Goal: Information Seeking & Learning: Compare options

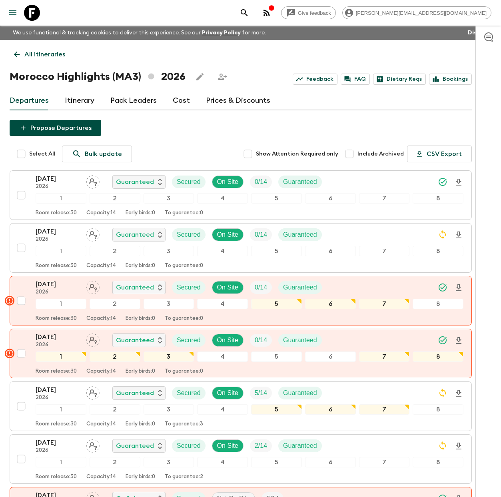
scroll to position [770, 0]
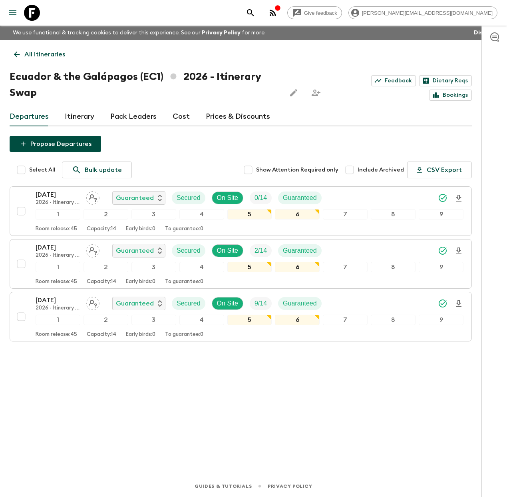
click at [33, 12] on icon at bounding box center [32, 13] width 16 height 16
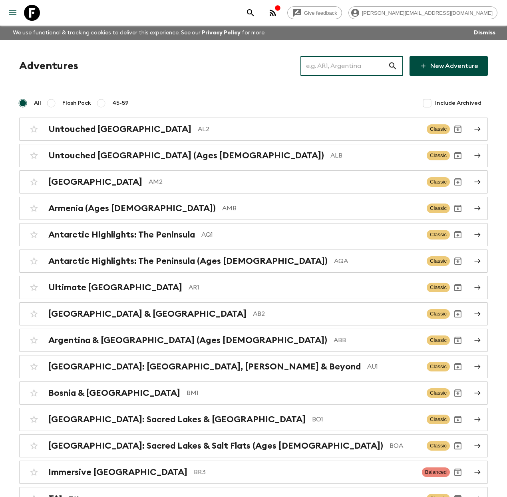
click at [342, 66] on input "text" at bounding box center [344, 66] width 88 height 22
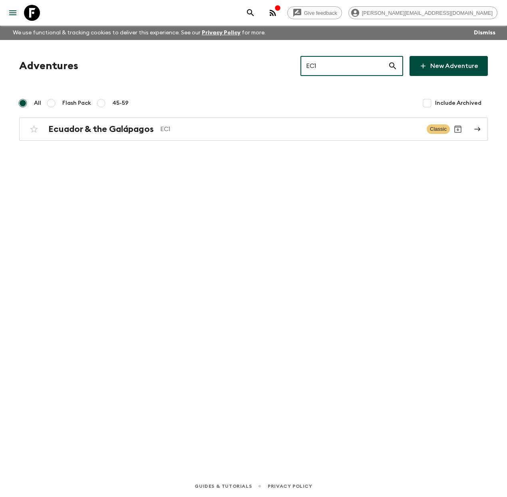
drag, startPoint x: 342, startPoint y: 68, endPoint x: 246, endPoint y: 50, distance: 98.0
click at [247, 50] on div "Adventures EC1 ​ New Adventure All Flash Pack 45-59 Include Archived [GEOGRAPHI…" at bounding box center [253, 246] width 507 height 413
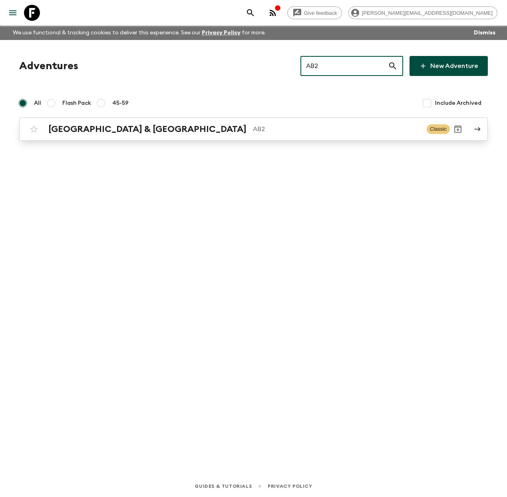
type input "AB2"
click at [129, 135] on div "Argentina & [GEOGRAPHIC_DATA] AB2 Classic" at bounding box center [238, 129] width 424 height 16
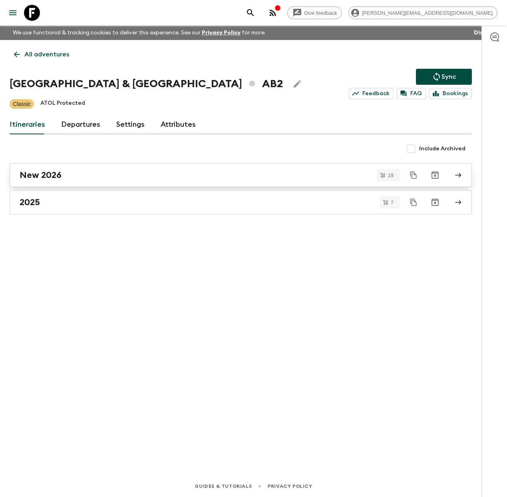
click at [127, 177] on div "New 2026" at bounding box center [233, 175] width 427 height 10
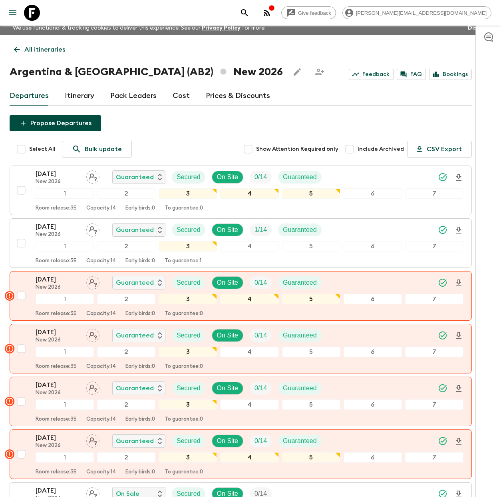
scroll to position [4, 0]
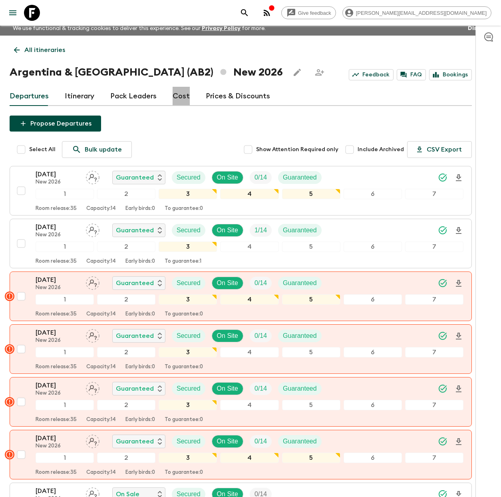
click at [179, 98] on link "Cost" at bounding box center [181, 96] width 17 height 19
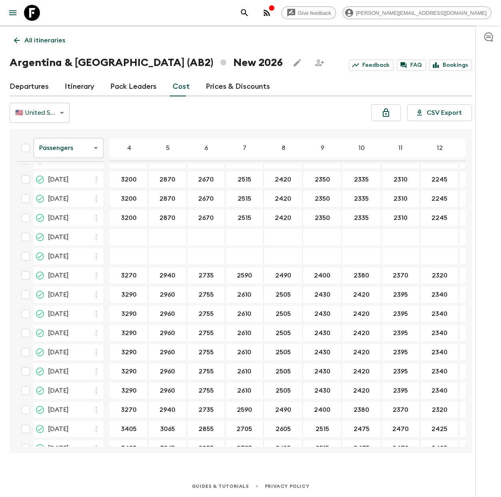
scroll to position [88, 0]
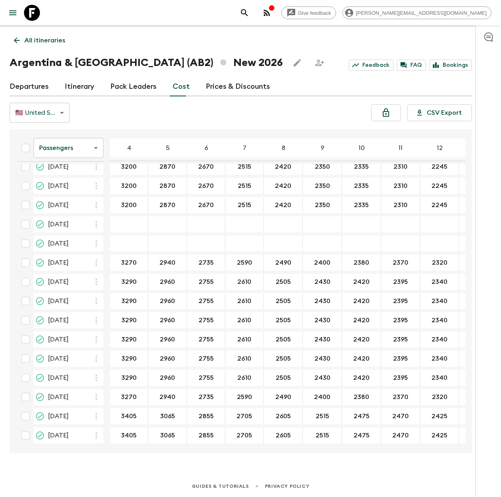
drag, startPoint x: 37, startPoint y: 15, endPoint x: 54, endPoint y: 19, distance: 17.3
click at [37, 14] on icon at bounding box center [32, 13] width 16 height 16
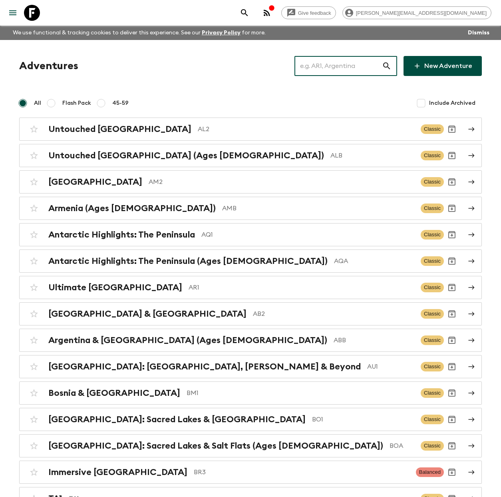
click at [328, 63] on input "text" at bounding box center [338, 66] width 88 height 22
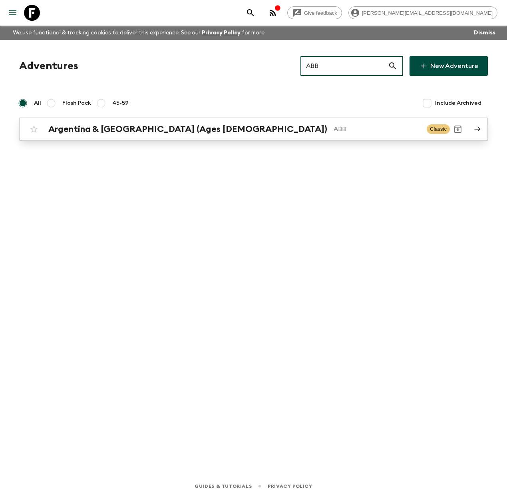
type input "ABB"
click at [168, 125] on h2 "Argentina & [GEOGRAPHIC_DATA] (Ages [DEMOGRAPHIC_DATA])" at bounding box center [187, 129] width 279 height 10
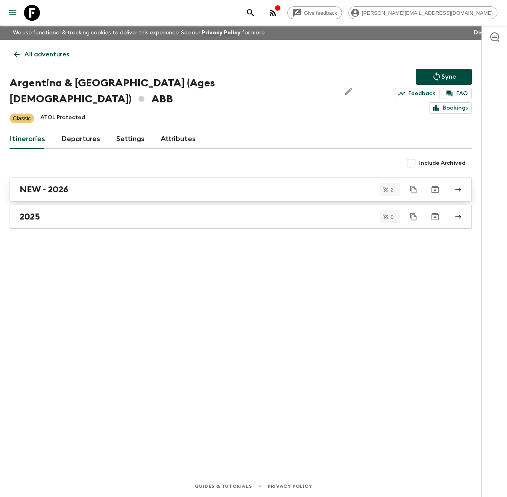
click at [80, 184] on div "NEW - 2026" at bounding box center [233, 189] width 427 height 10
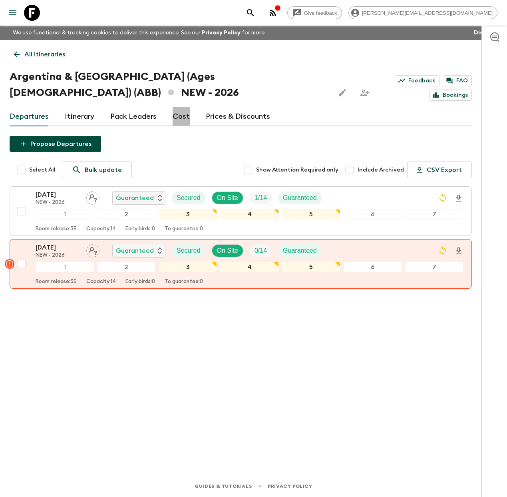
click at [183, 107] on link "Cost" at bounding box center [181, 116] width 17 height 19
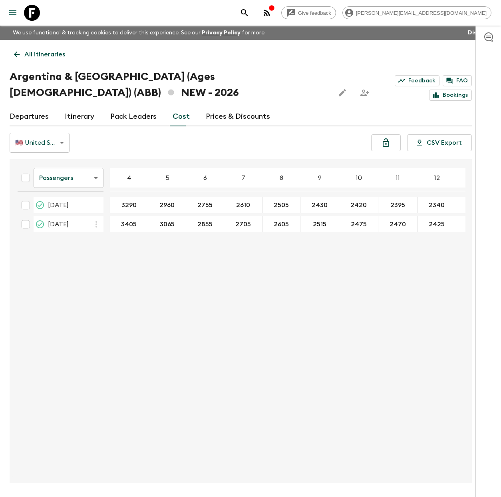
click at [35, 10] on icon at bounding box center [32, 13] width 16 height 16
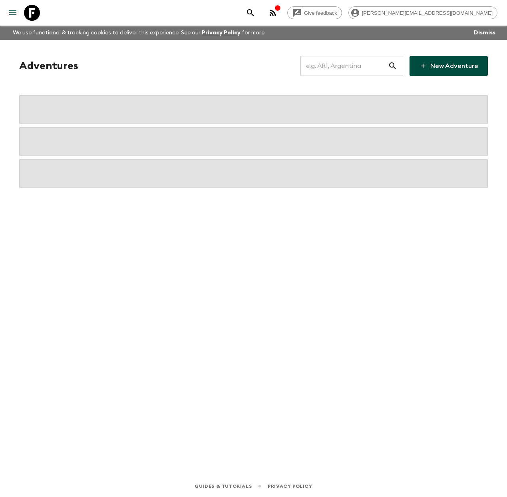
click at [342, 62] on input "text" at bounding box center [344, 66] width 88 height 22
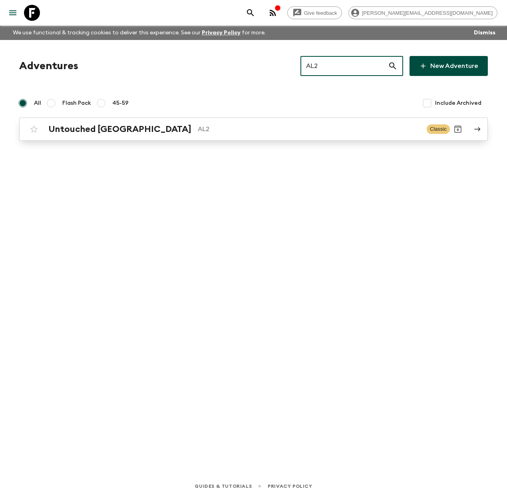
type input "AL2"
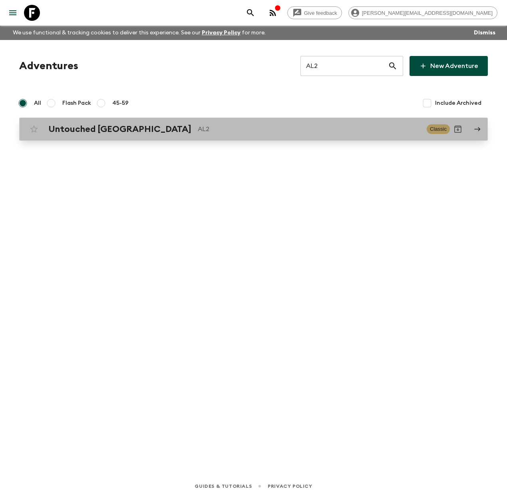
click at [129, 134] on div "Untouched Albania AL2 Classic" at bounding box center [238, 129] width 424 height 16
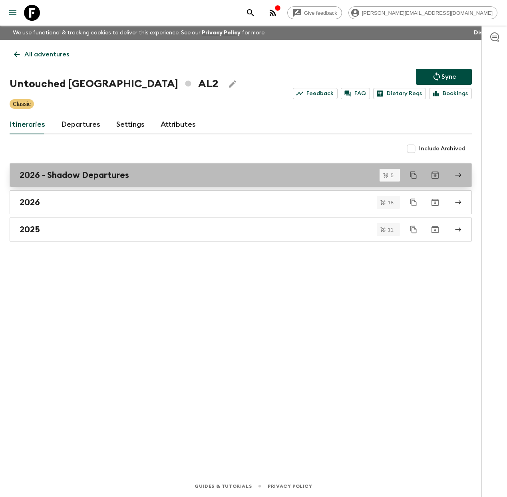
click at [111, 177] on h2 "2026 - Shadow Departures" at bounding box center [74, 175] width 109 height 10
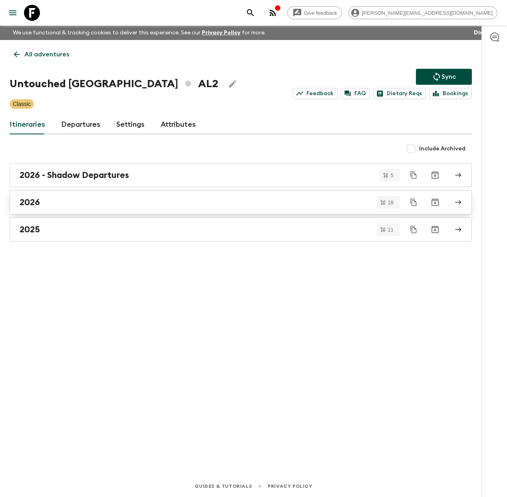
click at [99, 202] on div "2026" at bounding box center [233, 202] width 427 height 10
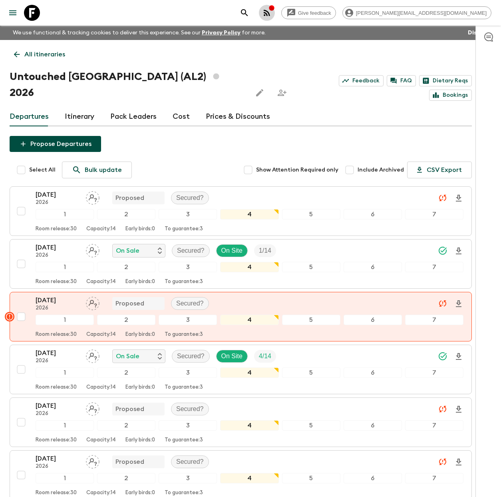
click at [272, 13] on icon "button" at bounding box center [267, 13] width 10 height 10
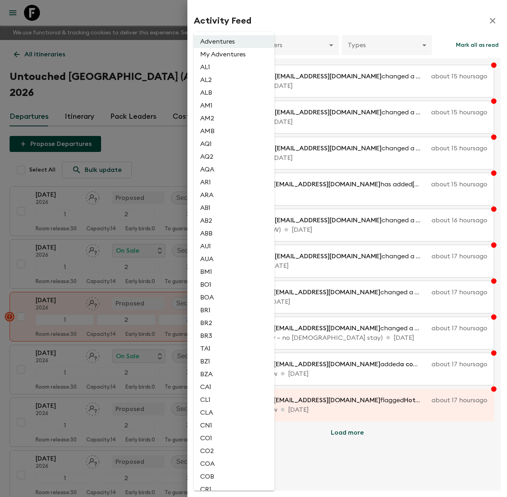
click at [222, 82] on li "AL2" at bounding box center [234, 80] width 81 height 13
type input "1dc193f9-0573-4adc-88c1-df0a38d97670"
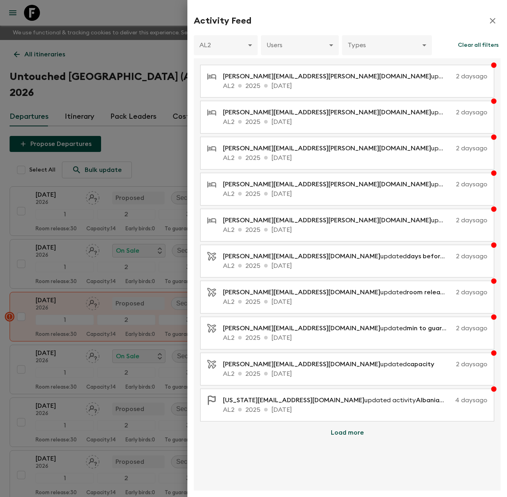
click at [165, 11] on div at bounding box center [253, 248] width 507 height 497
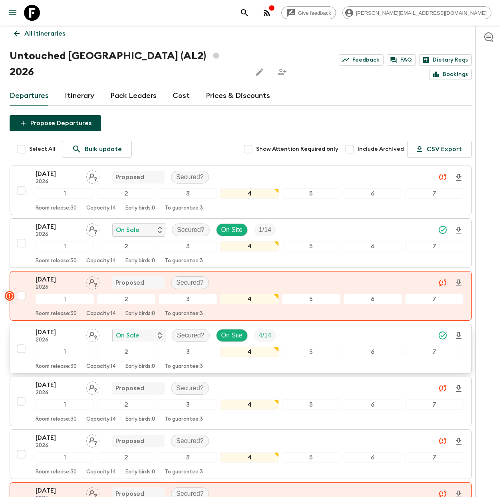
scroll to position [61, 0]
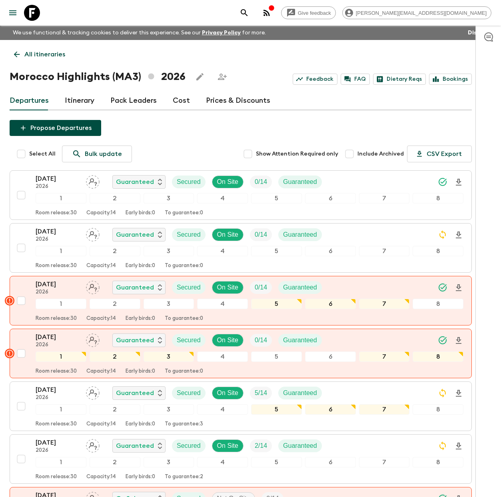
scroll to position [770, 0]
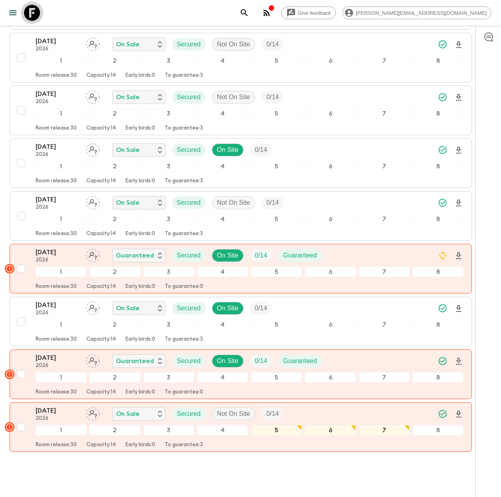
click at [36, 15] on icon at bounding box center [32, 13] width 16 height 16
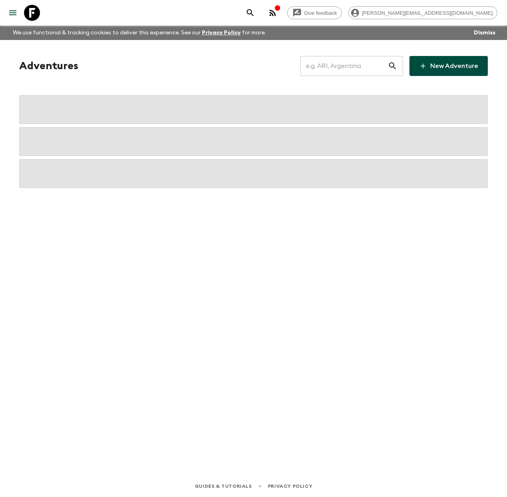
click at [343, 69] on input "text" at bounding box center [344, 66] width 88 height 22
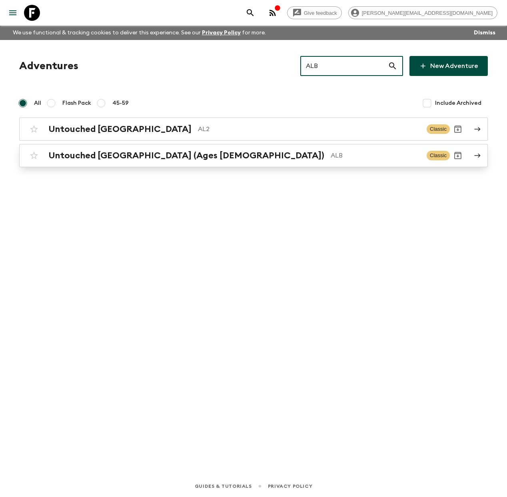
type input "ALB"
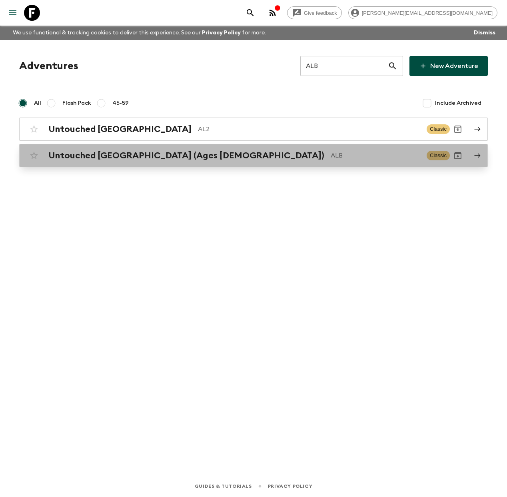
click at [330, 157] on p "ALB" at bounding box center [375, 156] width 90 height 10
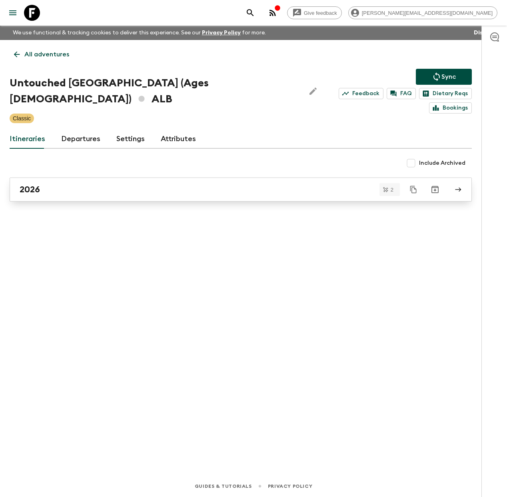
click at [44, 184] on div "2026" at bounding box center [233, 189] width 427 height 10
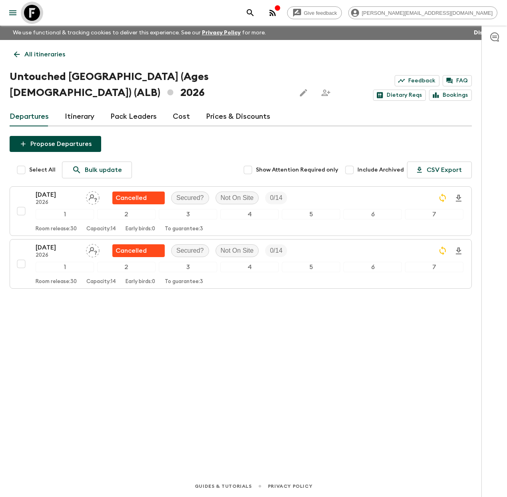
drag, startPoint x: 26, startPoint y: 13, endPoint x: 104, endPoint y: 43, distance: 84.2
click at [26, 13] on icon at bounding box center [32, 13] width 16 height 16
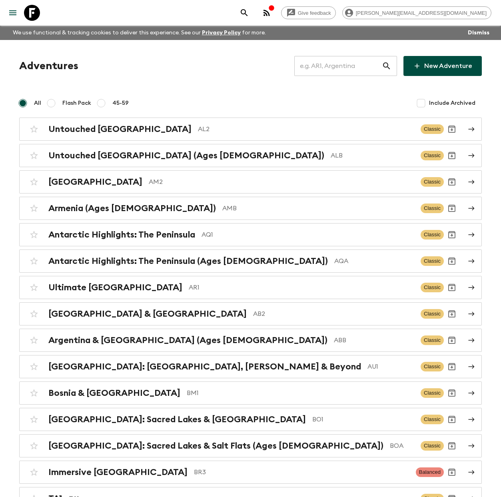
click at [358, 64] on input "text" at bounding box center [338, 66] width 88 height 22
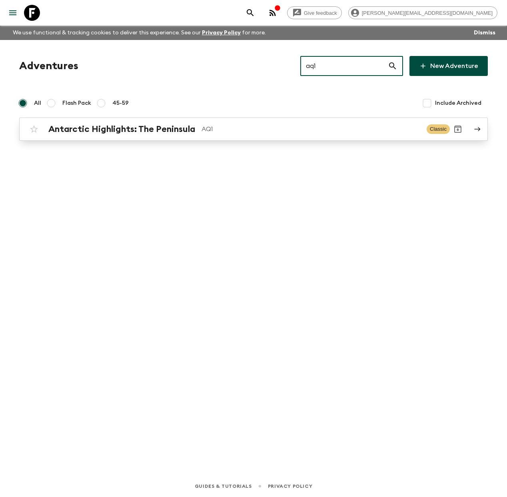
type input "aq1"
click at [248, 134] on div "Antarctic Highlights: The Peninsula AQ1" at bounding box center [234, 129] width 372 height 10
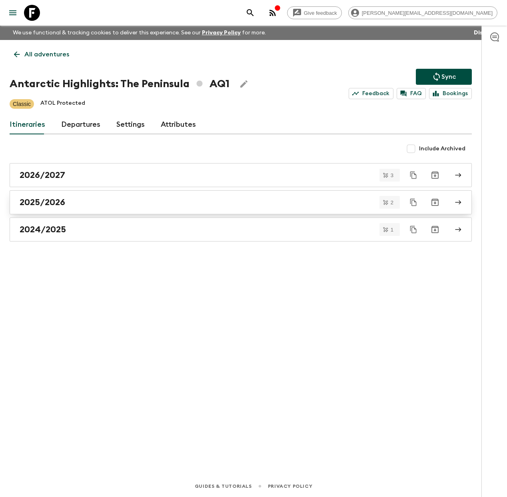
click at [129, 202] on div "2025/2026" at bounding box center [233, 202] width 427 height 10
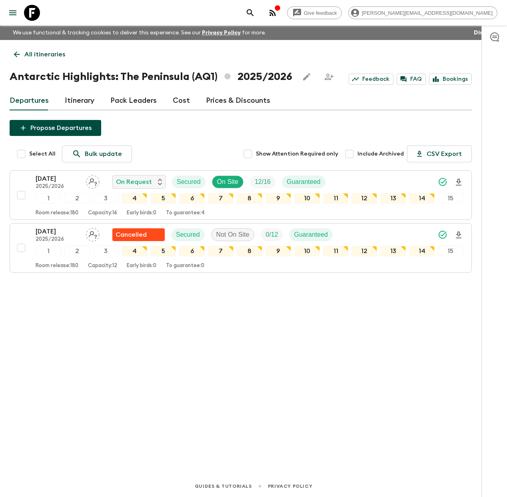
click at [27, 54] on p "All itineraries" at bounding box center [44, 55] width 41 height 10
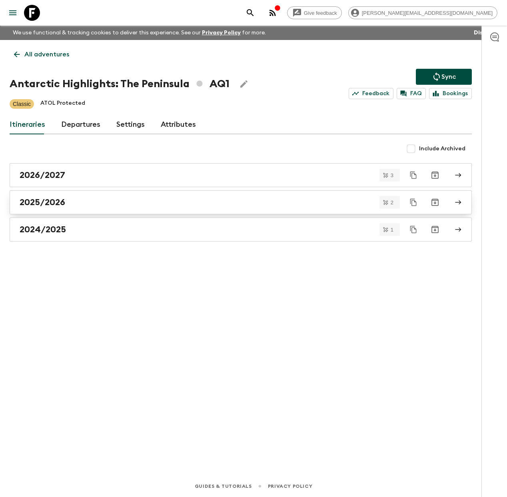
click at [85, 207] on div "2025/2026" at bounding box center [233, 202] width 427 height 10
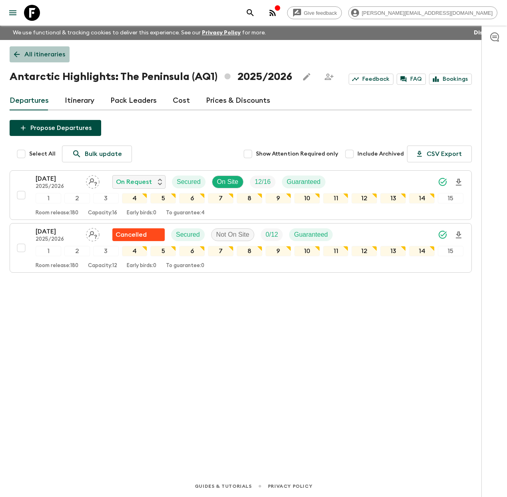
click at [27, 56] on p "All itineraries" at bounding box center [44, 55] width 41 height 10
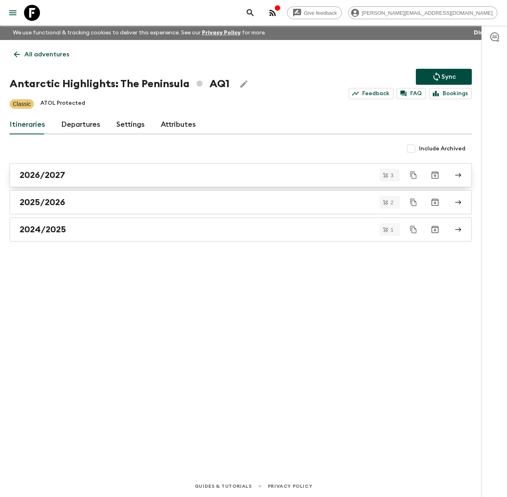
click at [79, 177] on div "2026/2027" at bounding box center [233, 175] width 427 height 10
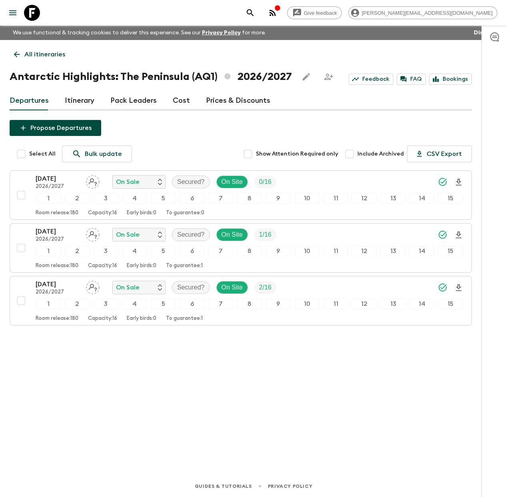
click at [180, 99] on link "Cost" at bounding box center [181, 100] width 17 height 19
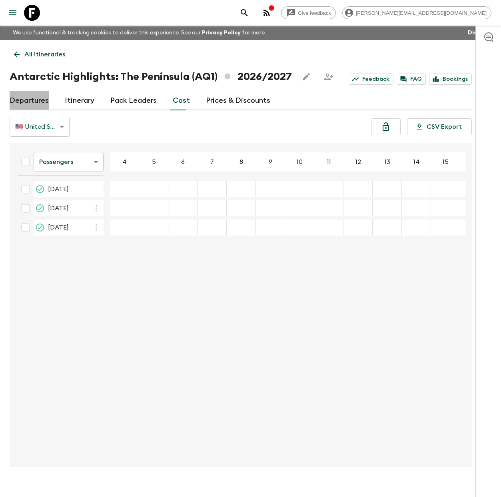
click at [43, 105] on link "Departures" at bounding box center [29, 100] width 39 height 19
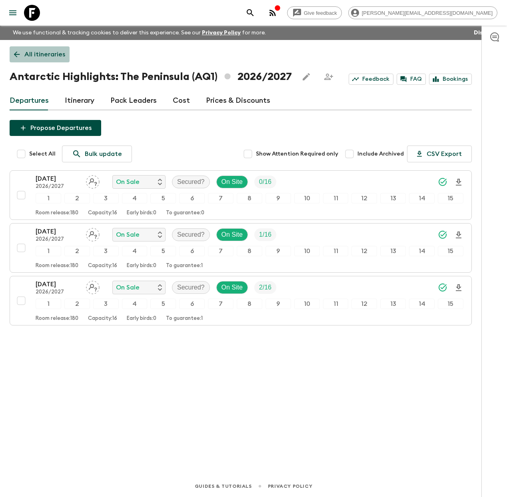
click at [20, 53] on icon at bounding box center [16, 54] width 9 height 9
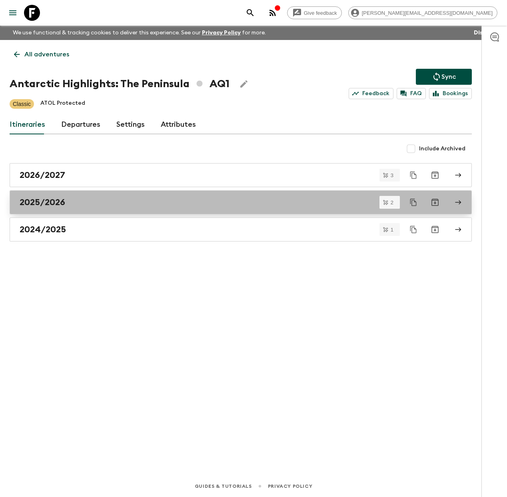
click at [72, 204] on div "2025/2026" at bounding box center [233, 202] width 427 height 10
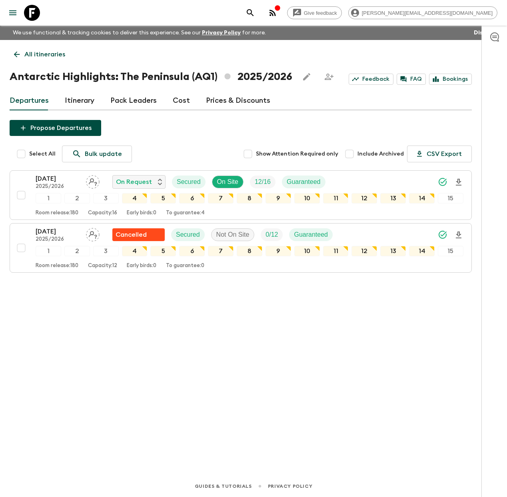
click at [29, 12] on icon at bounding box center [32, 13] width 16 height 16
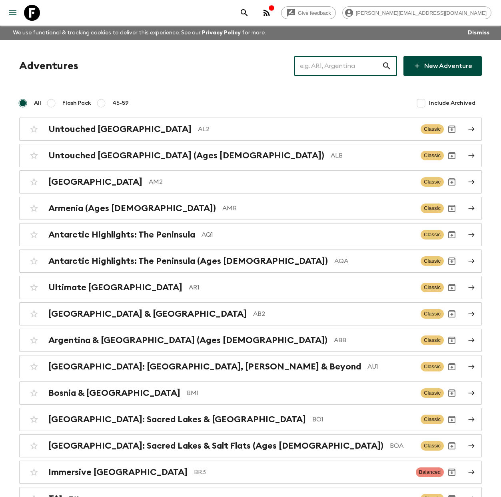
click at [348, 60] on input "text" at bounding box center [338, 66] width 88 height 22
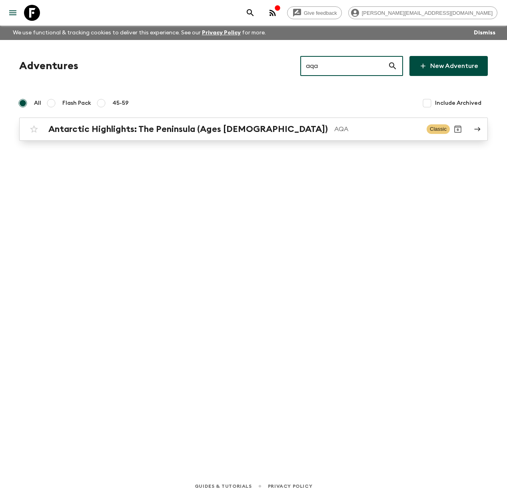
type input "aqa"
click at [171, 140] on link "Antarctic Highlights: The Peninsula (Ages 45-59) AQA Classic" at bounding box center [253, 128] width 468 height 23
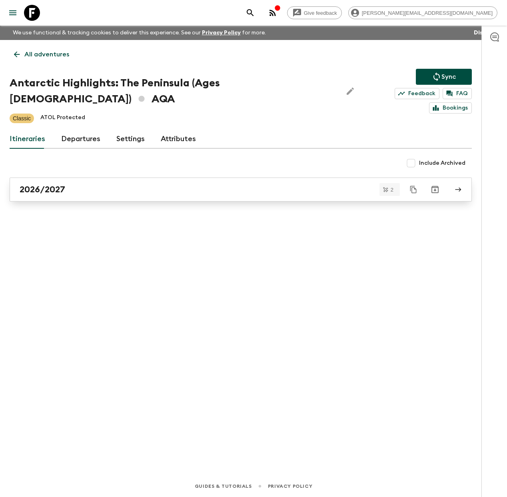
click at [77, 184] on div "2026/2027" at bounding box center [233, 189] width 427 height 10
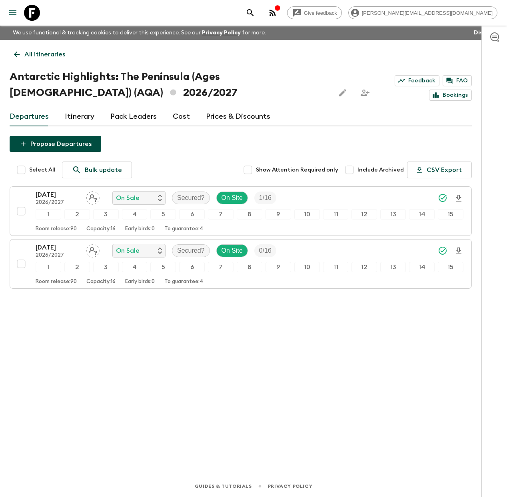
click at [24, 53] on p "All itineraries" at bounding box center [44, 55] width 41 height 10
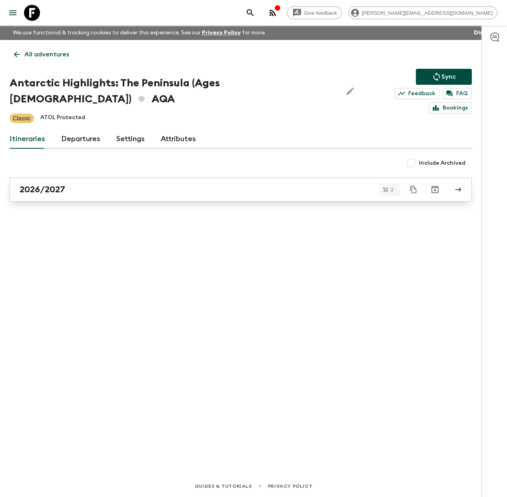
click at [82, 184] on div "2026/2027" at bounding box center [233, 189] width 427 height 10
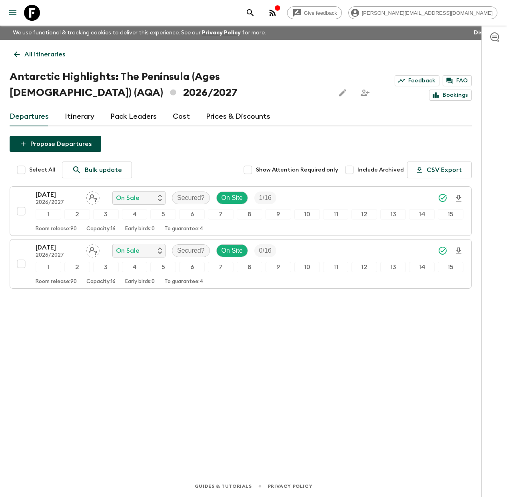
click at [33, 54] on p "All itineraries" at bounding box center [44, 55] width 41 height 10
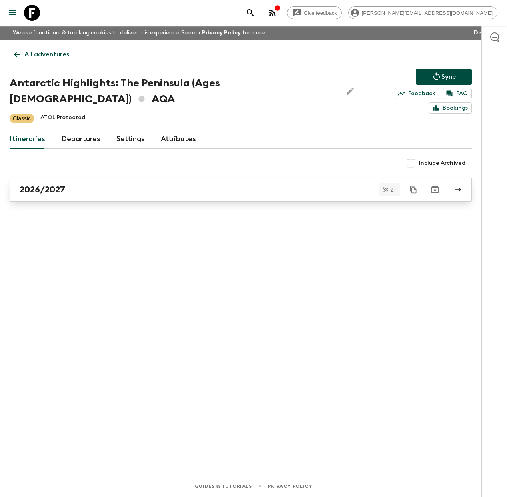
click at [53, 184] on h2 "2026/2027" at bounding box center [43, 189] width 46 height 10
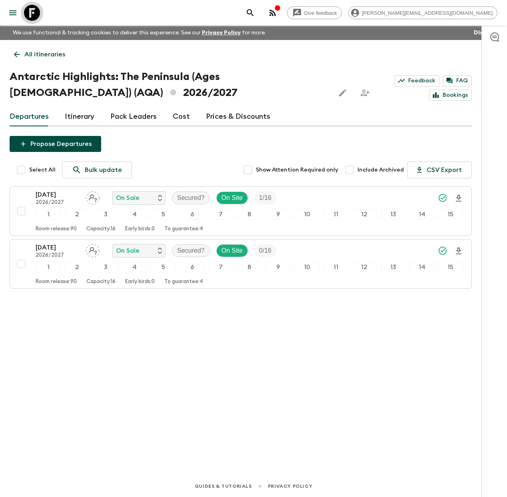
click at [36, 14] on icon at bounding box center [32, 13] width 16 height 16
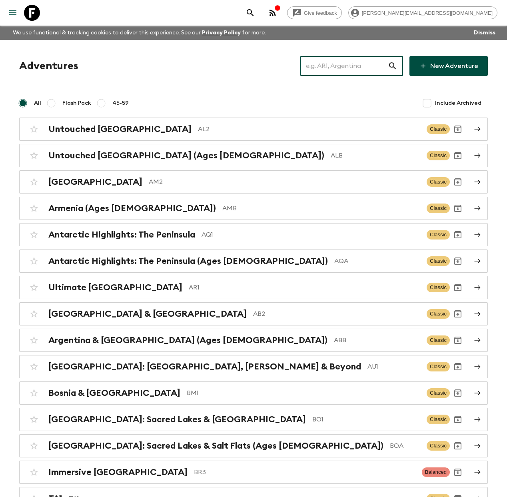
click at [368, 65] on input "text" at bounding box center [344, 66] width 88 height 22
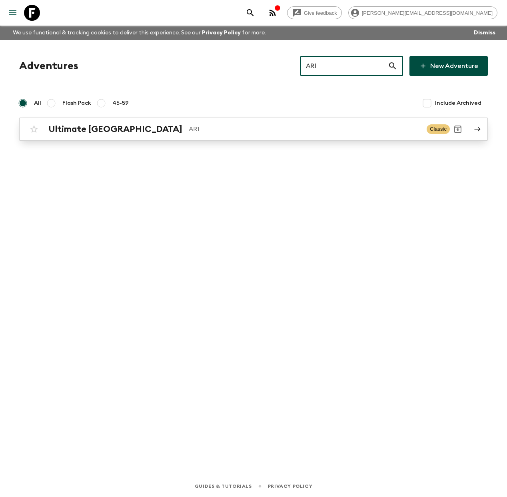
type input "AR1"
click at [178, 121] on div "Ultimate Argentina AR1 Classic" at bounding box center [238, 129] width 424 height 16
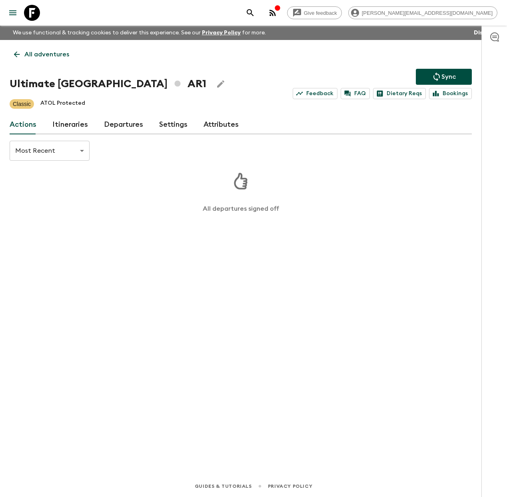
click at [69, 126] on link "Itineraries" at bounding box center [70, 124] width 36 height 19
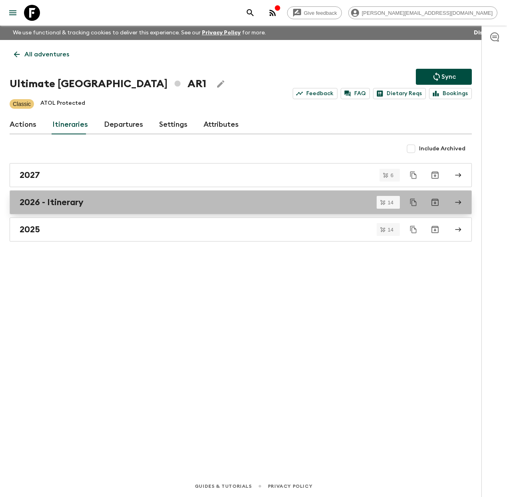
click at [92, 201] on div "2026 - Itinerary" at bounding box center [233, 202] width 427 height 10
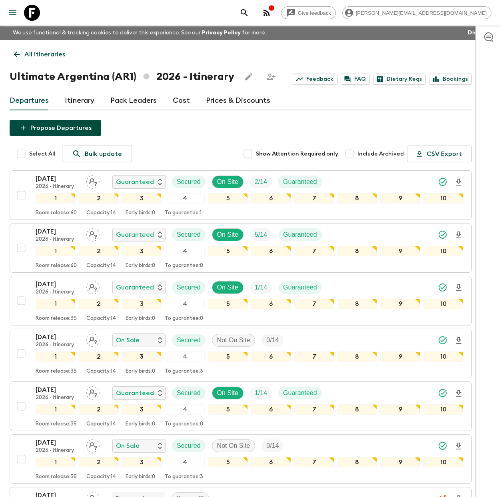
click at [179, 98] on link "Cost" at bounding box center [181, 100] width 17 height 19
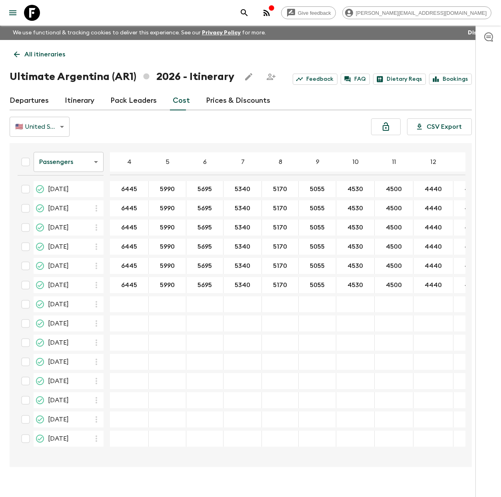
click at [42, 99] on link "Departures" at bounding box center [29, 100] width 39 height 19
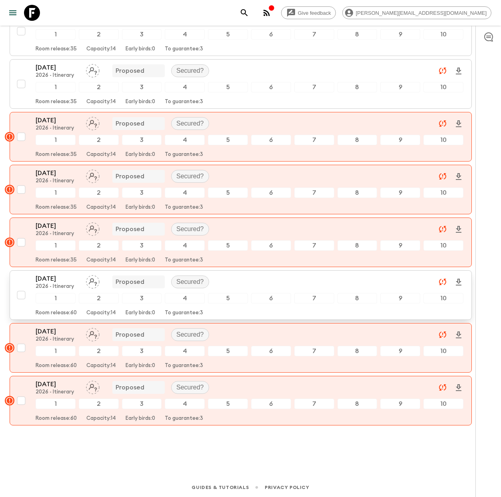
scroll to position [482, 0]
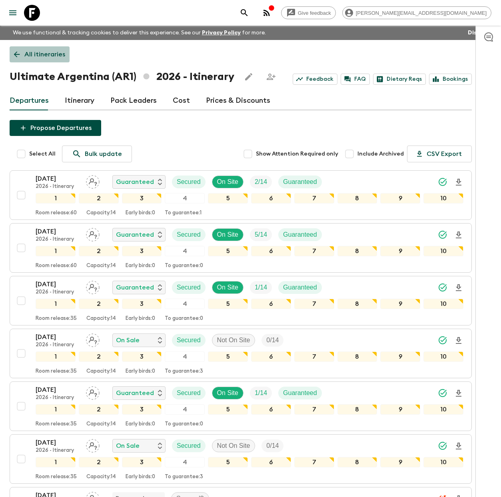
click at [47, 54] on p "All itineraries" at bounding box center [44, 55] width 41 height 10
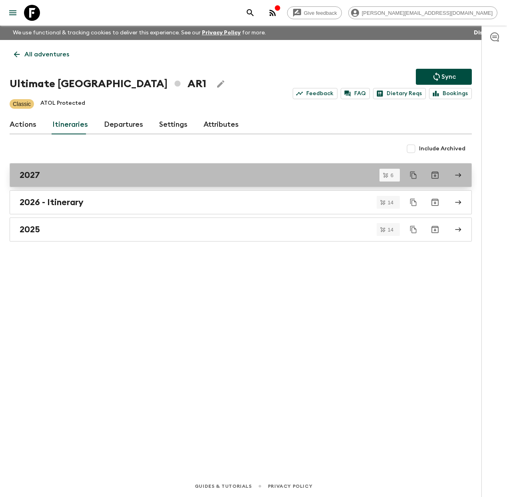
click at [86, 176] on div "2027" at bounding box center [233, 175] width 427 height 10
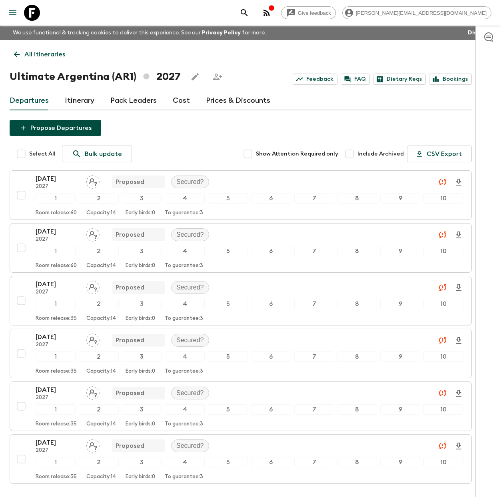
click at [36, 52] on p "All itineraries" at bounding box center [44, 55] width 41 height 10
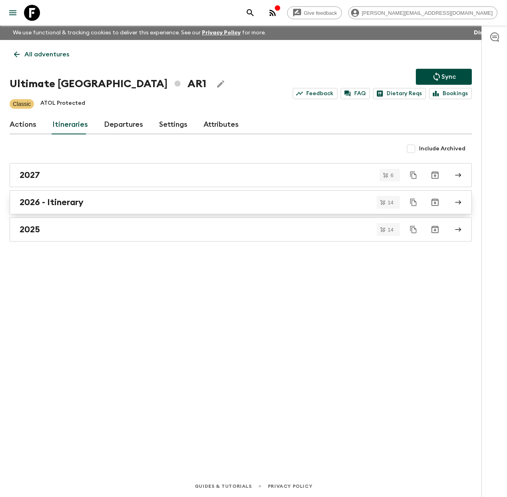
click at [69, 204] on h2 "2026 - Itinerary" at bounding box center [52, 202] width 64 height 10
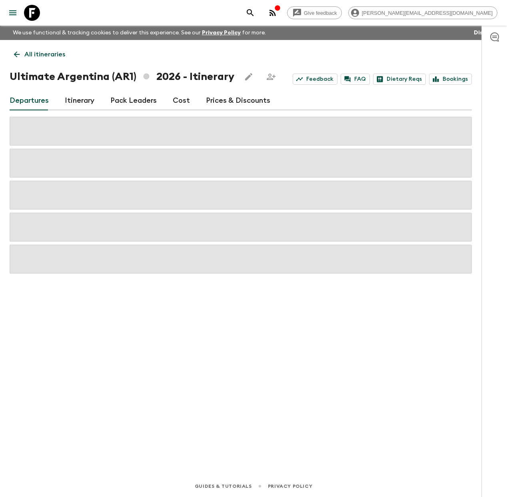
click at [179, 101] on link "Cost" at bounding box center [181, 100] width 17 height 19
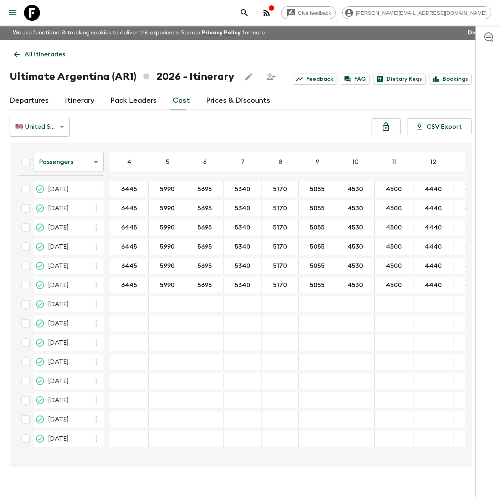
click at [38, 21] on link at bounding box center [32, 13] width 22 height 22
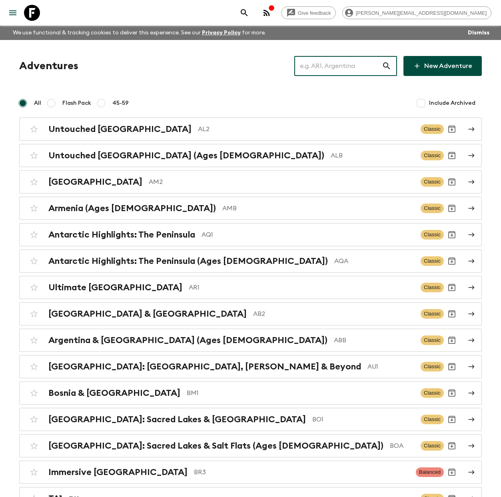
click at [358, 66] on input "text" at bounding box center [338, 66] width 88 height 22
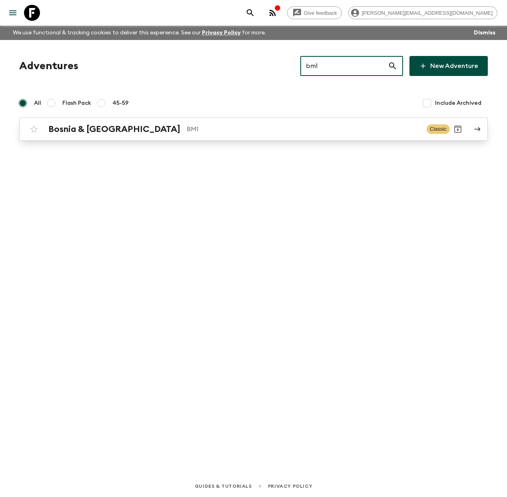
type input "bm1"
click at [209, 135] on div "Bosnia & Montenegro BM1 Classic" at bounding box center [238, 129] width 424 height 16
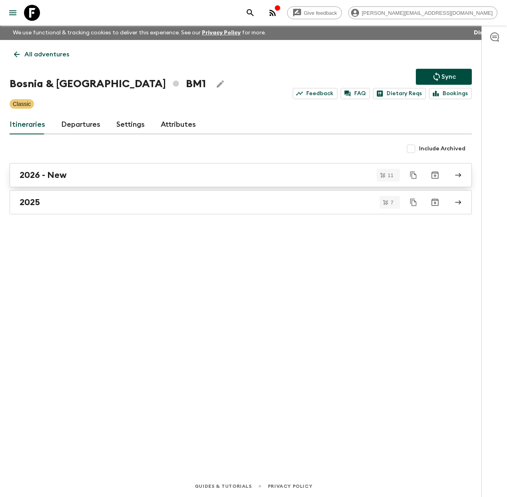
click at [89, 178] on div "2026 - New" at bounding box center [233, 175] width 427 height 10
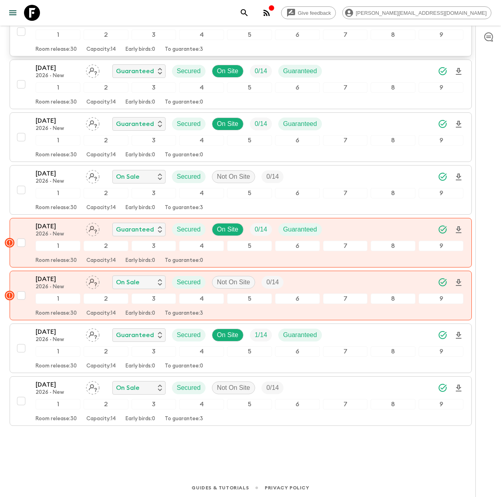
scroll to position [323, 0]
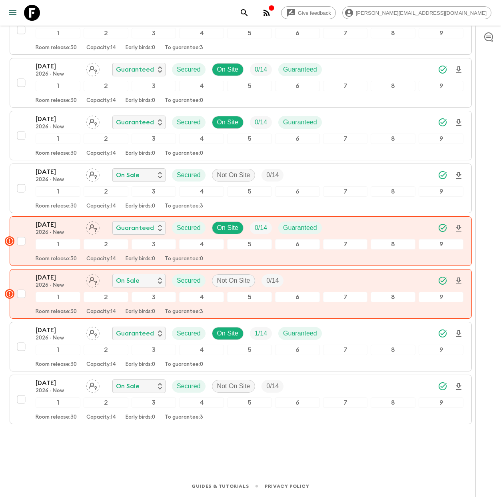
click at [27, 14] on icon at bounding box center [32, 13] width 16 height 16
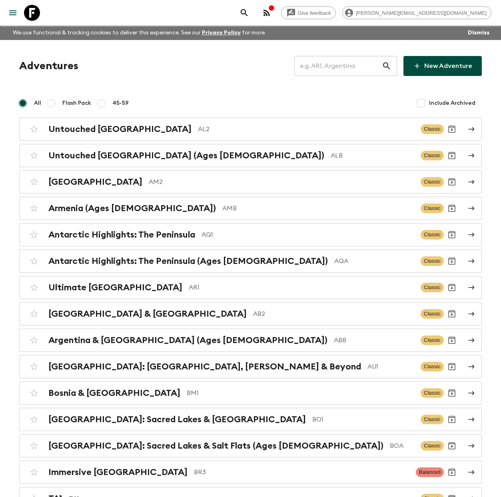
click at [351, 62] on input "text" at bounding box center [338, 66] width 88 height 22
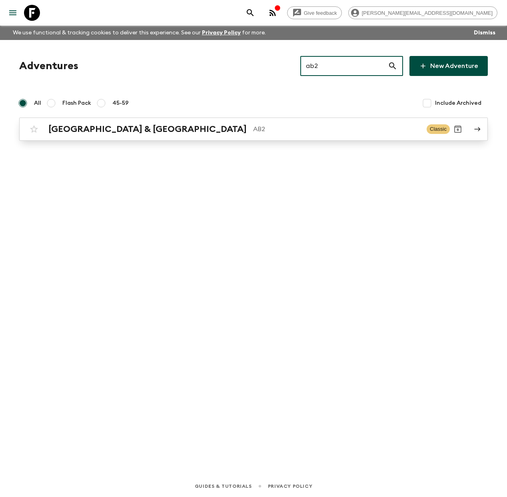
type input "ab2"
click at [149, 123] on div "Argentina & [GEOGRAPHIC_DATA] AB2 Classic" at bounding box center [238, 129] width 424 height 16
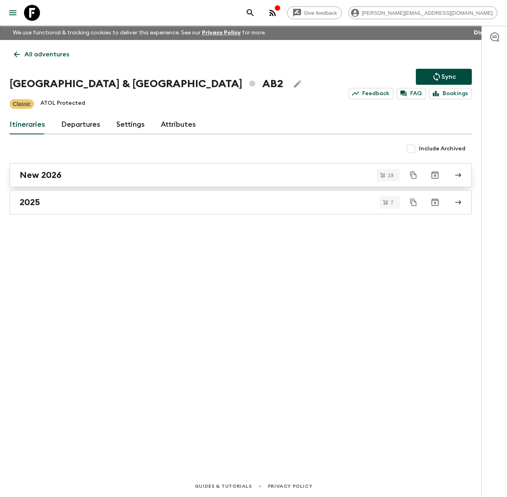
click at [109, 180] on link "New 2026" at bounding box center [241, 175] width 462 height 24
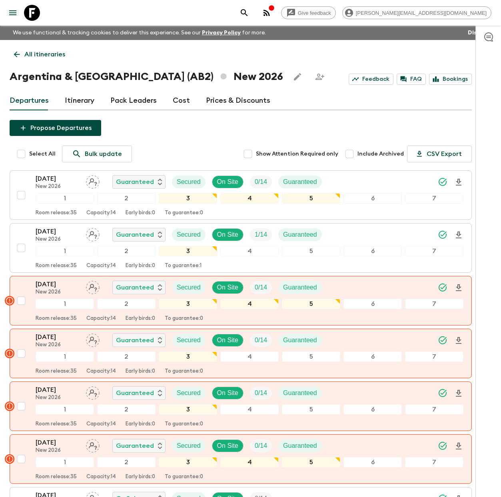
click at [180, 101] on link "Cost" at bounding box center [181, 100] width 17 height 19
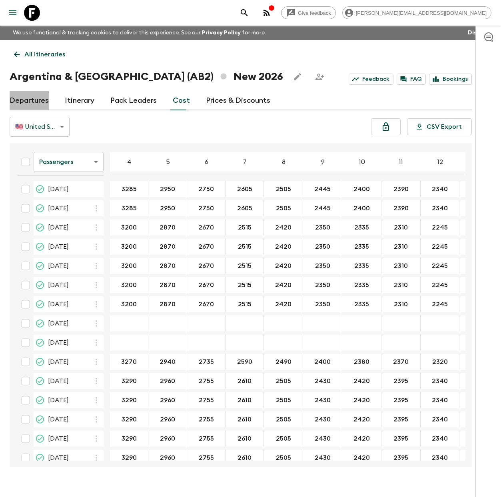
click at [34, 101] on link "Departures" at bounding box center [29, 100] width 39 height 19
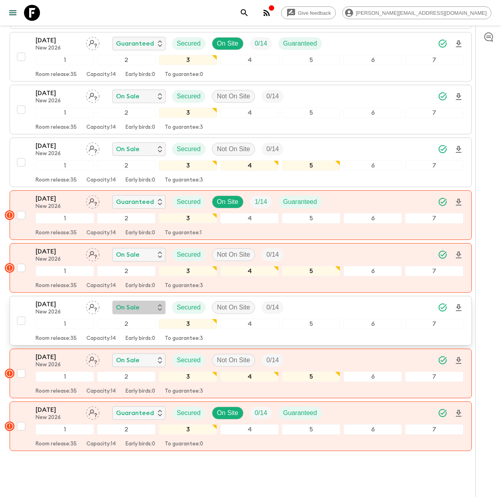
scroll to position [726, 0]
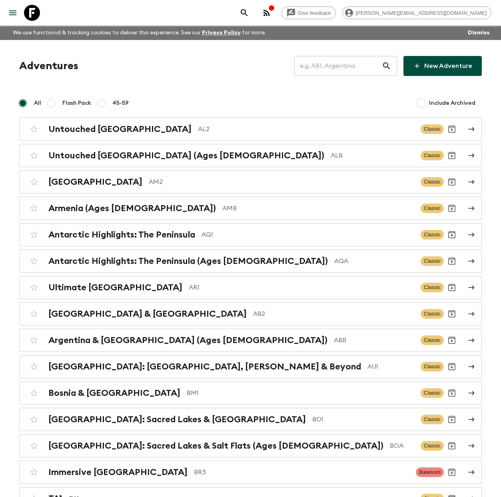
click at [326, 69] on input "text" at bounding box center [338, 66] width 88 height 22
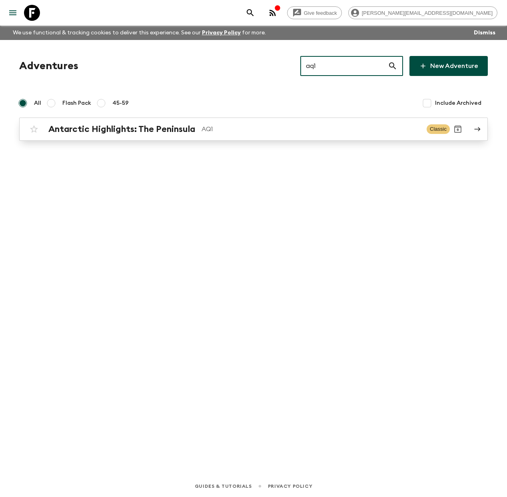
type input "aq1"
click at [173, 138] on link "Antarctic Highlights: The Peninsula AQ1 Classic" at bounding box center [253, 128] width 468 height 23
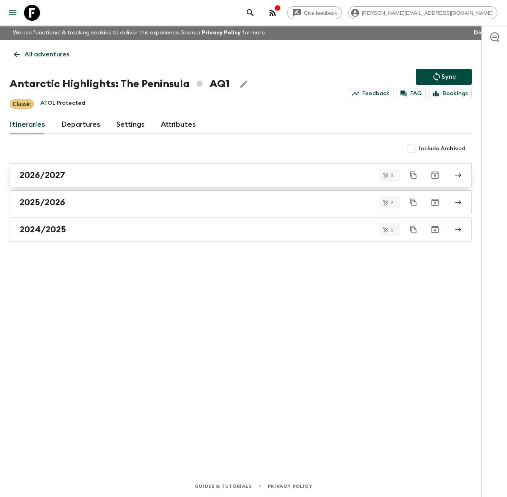
click at [94, 177] on div "2026/2027" at bounding box center [233, 175] width 427 height 10
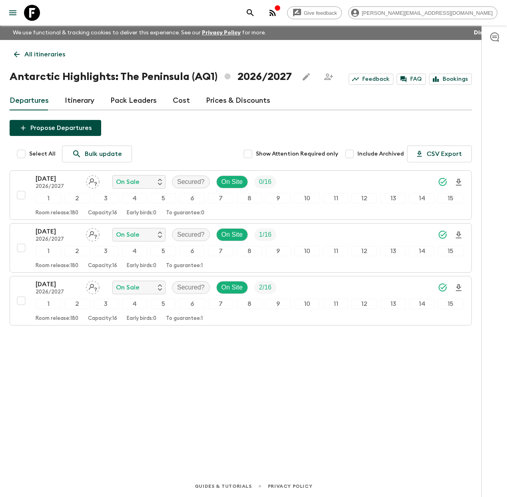
click at [36, 52] on p "All itineraries" at bounding box center [44, 55] width 41 height 10
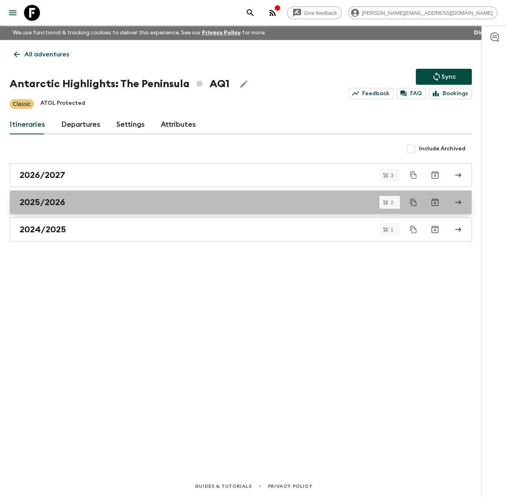
click at [88, 204] on div "2025/2026" at bounding box center [233, 202] width 427 height 10
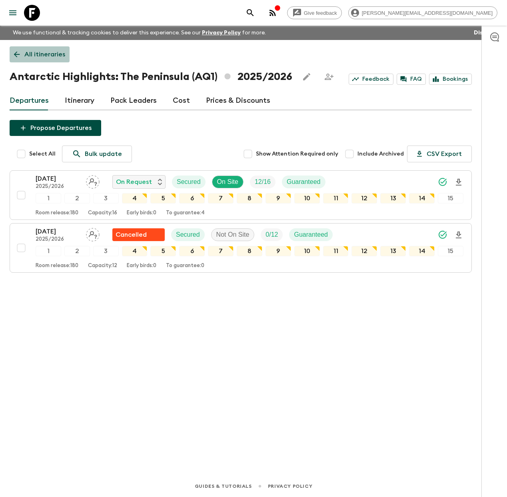
click at [31, 54] on p "All itineraries" at bounding box center [44, 55] width 41 height 10
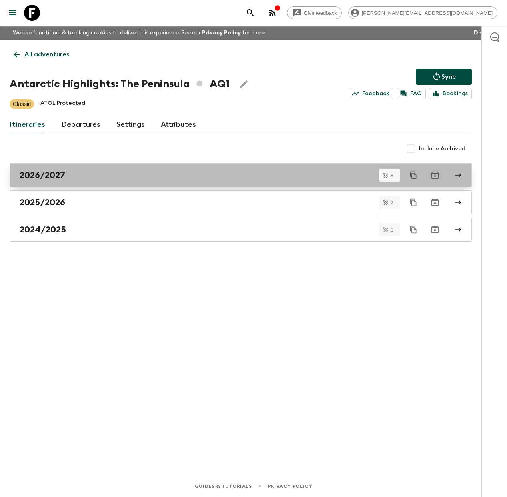
click at [78, 180] on div "2026/2027" at bounding box center [233, 175] width 427 height 10
